Goal: Book appointment/travel/reservation

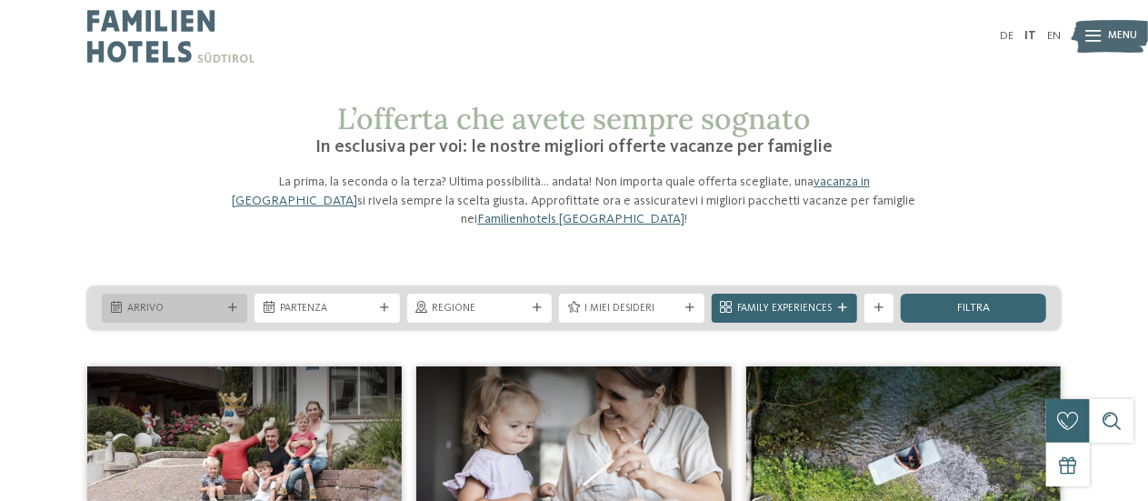
click at [231, 303] on icon at bounding box center [232, 307] width 9 height 9
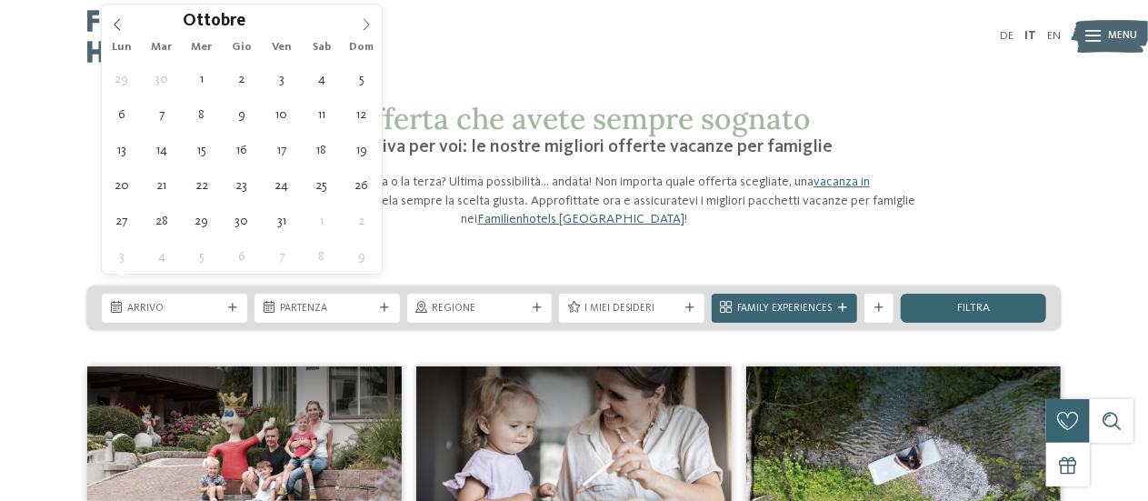
click at [371, 19] on icon at bounding box center [366, 24] width 13 height 13
click at [363, 18] on icon at bounding box center [366, 24] width 13 height 13
type div "[DATE]"
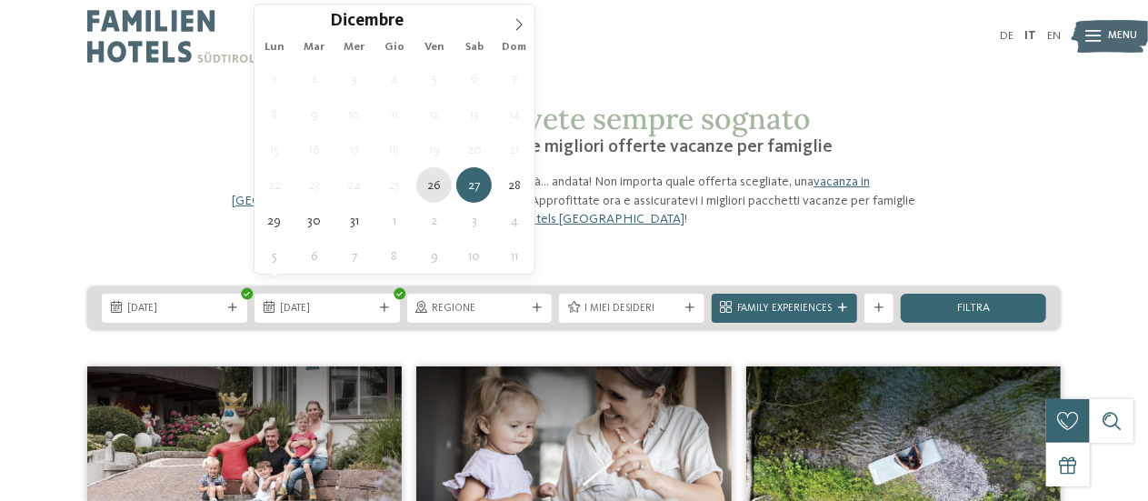
type div "[DATE]"
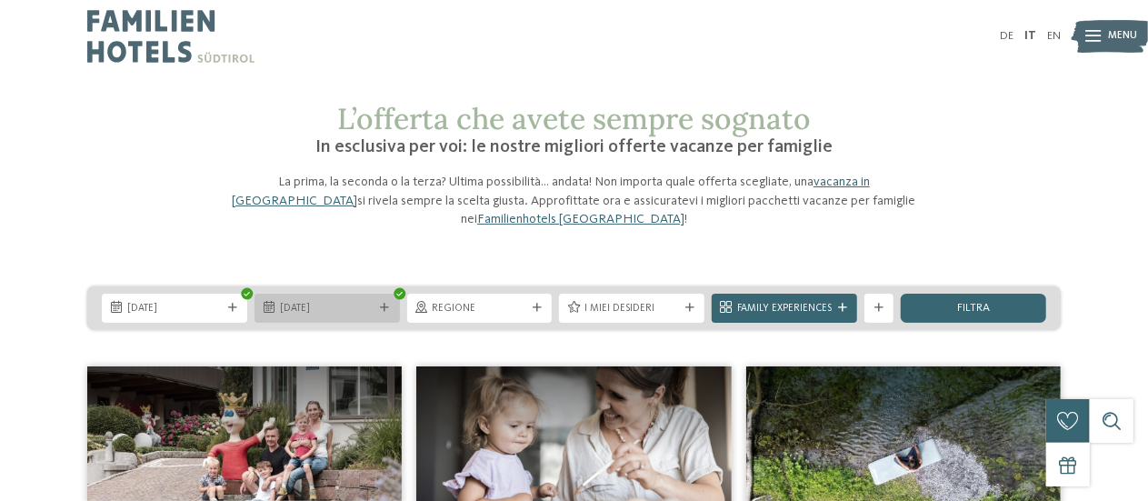
click at [316, 302] on span "[DATE]" at bounding box center [327, 309] width 94 height 15
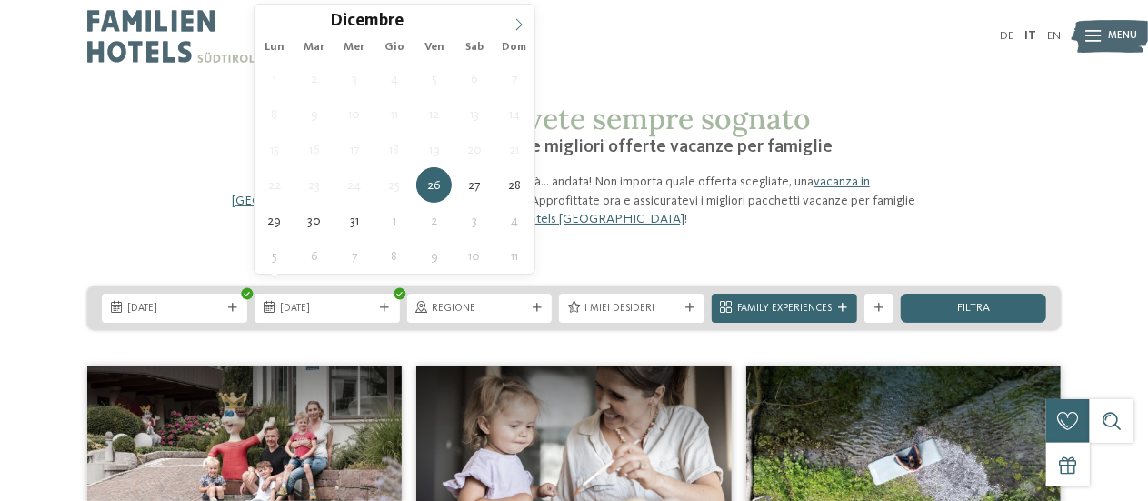
type input "****"
click at [515, 18] on icon at bounding box center [518, 24] width 13 height 13
type div "[DATE]"
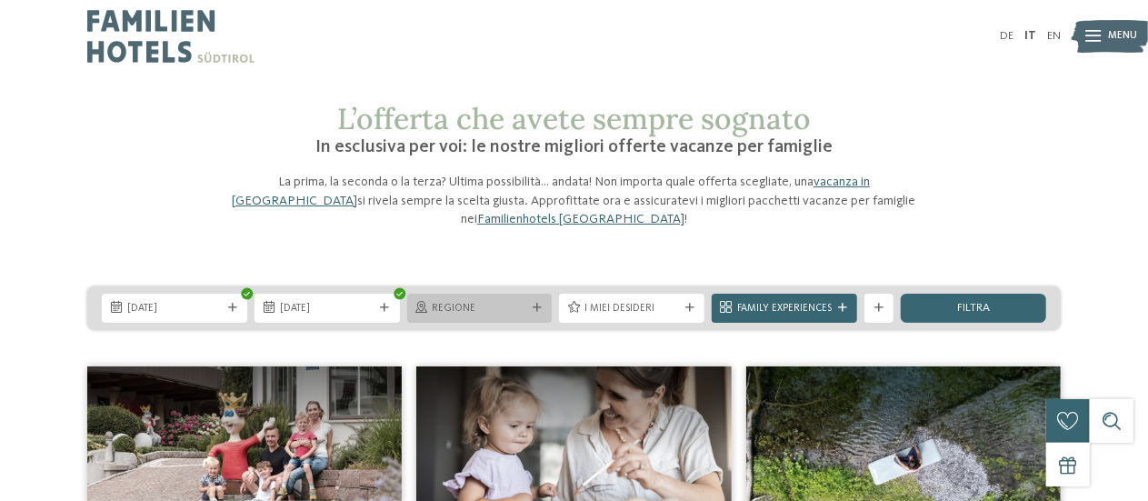
click at [492, 302] on span "Regione" at bounding box center [480, 309] width 94 height 15
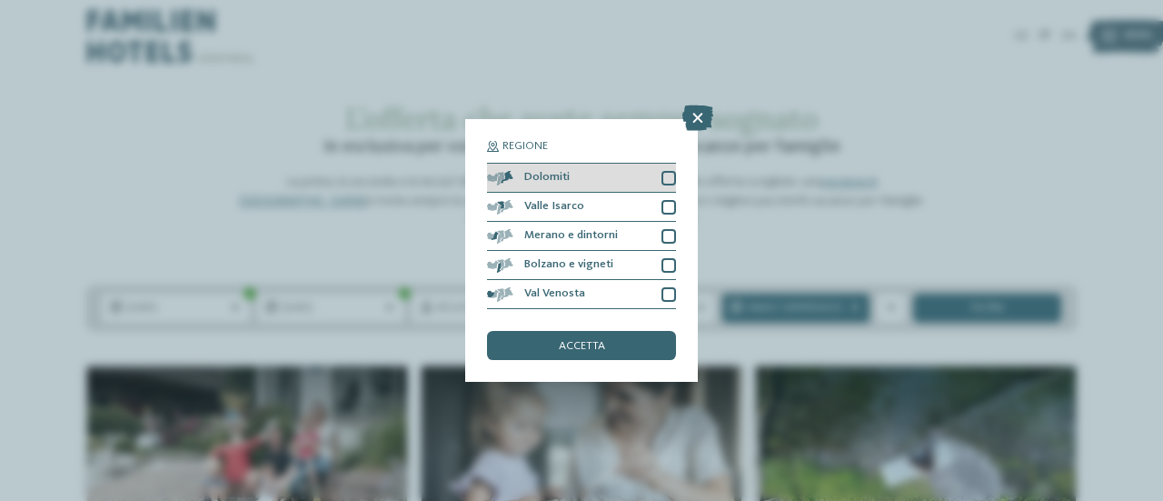
click at [674, 177] on div at bounding box center [668, 178] width 15 height 15
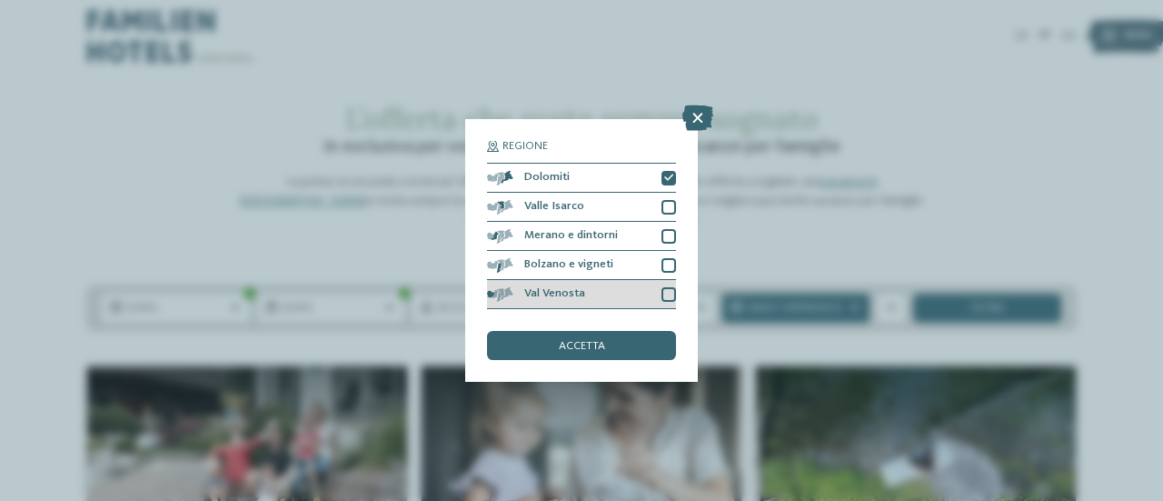
click at [664, 291] on div at bounding box center [668, 294] width 15 height 15
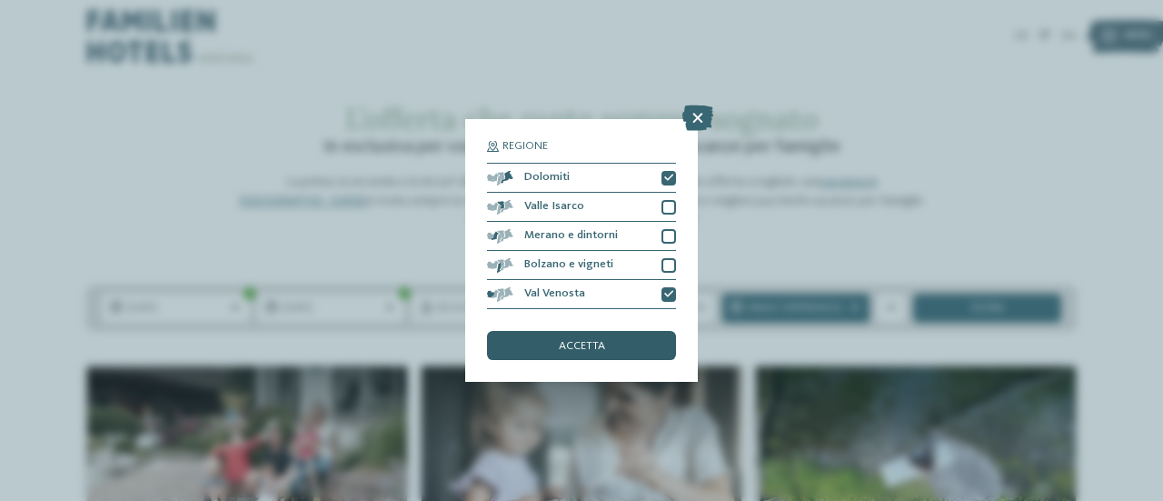
click at [632, 335] on div "accetta" at bounding box center [581, 345] width 189 height 29
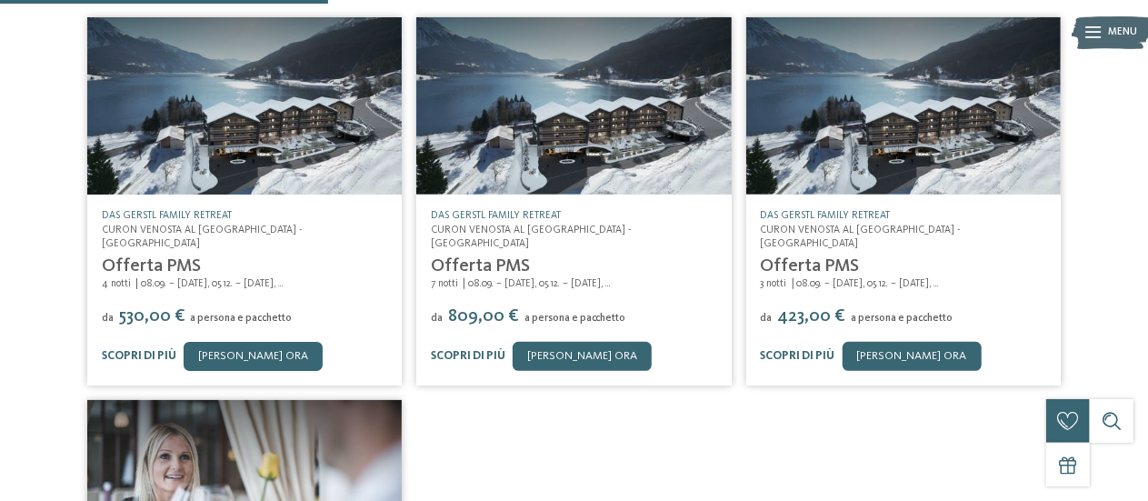
scroll to position [454, 0]
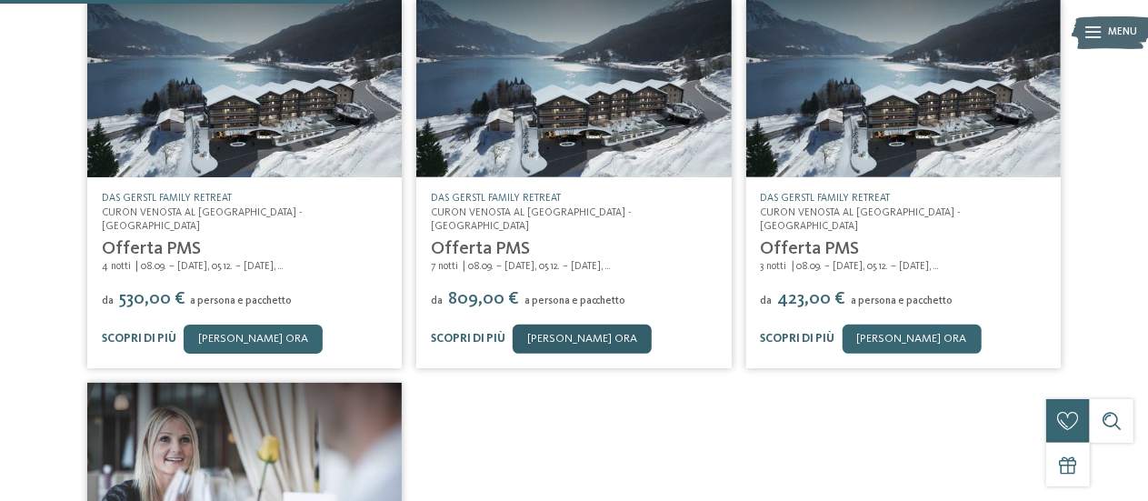
click at [565, 324] on link "[PERSON_NAME] ora" at bounding box center [581, 338] width 139 height 29
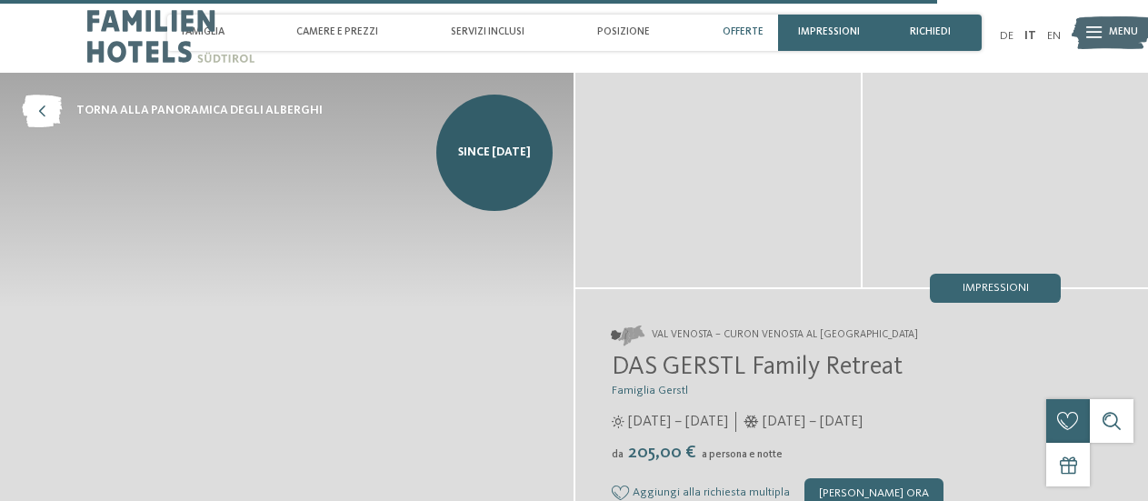
scroll to position [3301, 0]
